Goal: Task Accomplishment & Management: Manage account settings

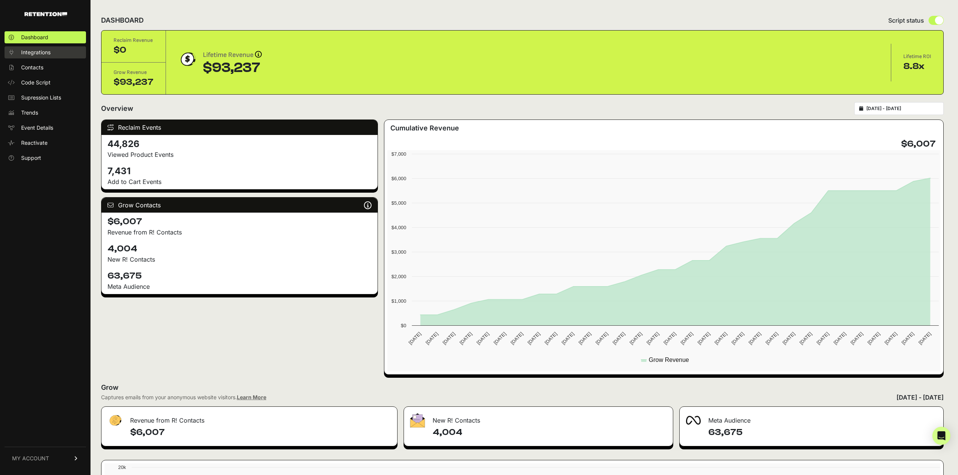
click at [38, 54] on span "Integrations" at bounding box center [35, 53] width 29 height 8
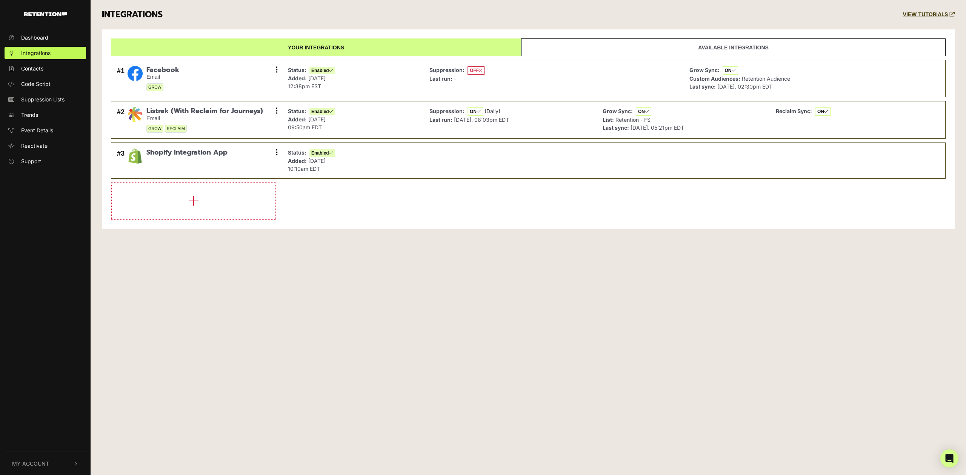
click at [50, 463] on button "My Account" at bounding box center [45, 463] width 81 height 23
click at [57, 384] on span "Account Details" at bounding box center [40, 384] width 39 height 8
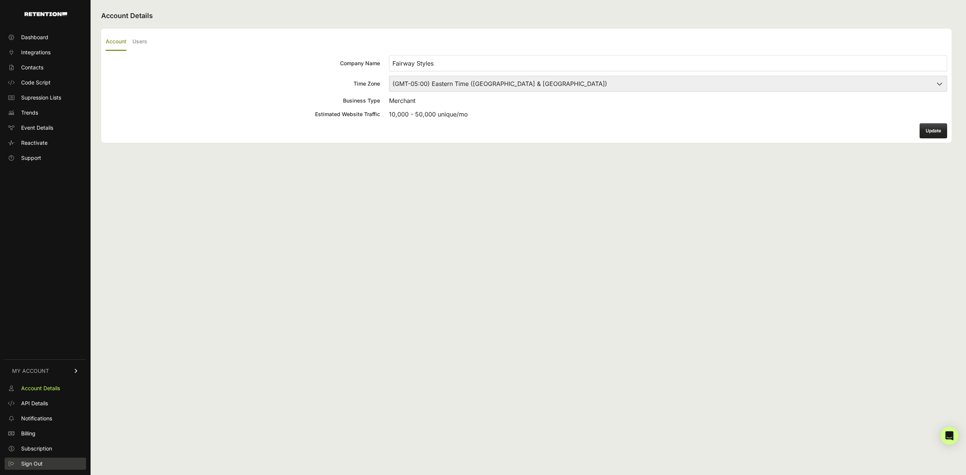
click at [38, 466] on span "Sign Out" at bounding box center [32, 464] width 22 height 8
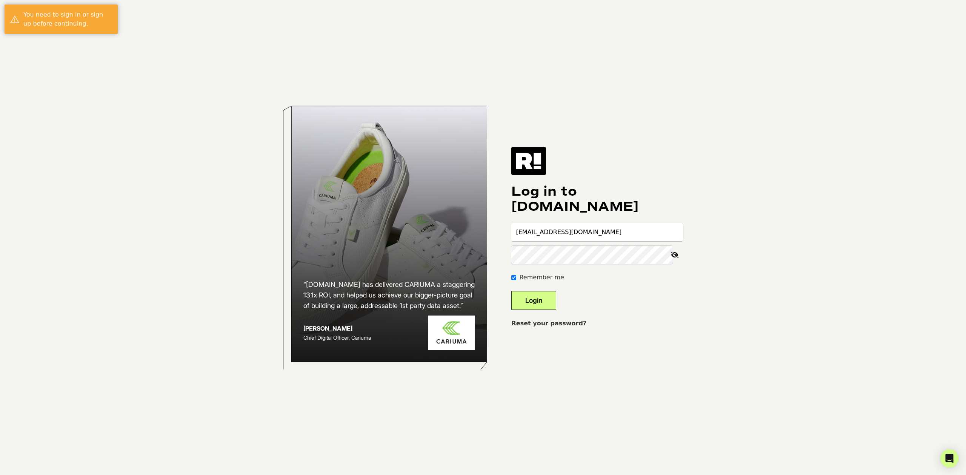
click at [589, 225] on input "slamoure+fairway@wgs.com" at bounding box center [597, 232] width 172 height 18
type input "slamoure+worldwide@wgs.com"
click at [544, 301] on button "Login" at bounding box center [533, 300] width 45 height 19
